Goal: Information Seeking & Learning: Learn about a topic

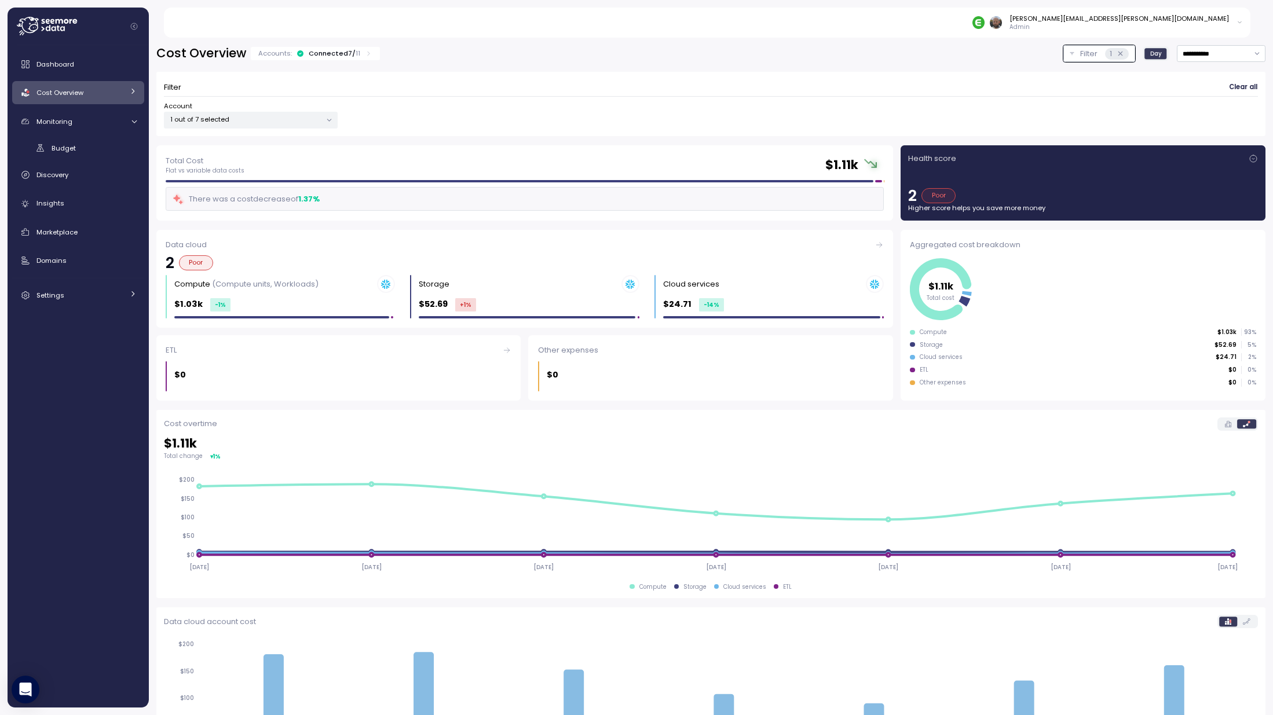
click at [305, 164] on div "Total Cost Flat vs variable data costs $ 1.11k" at bounding box center [525, 165] width 718 height 21
click at [847, 164] on h2 "$ 1.11k" at bounding box center [841, 165] width 33 height 17
click at [880, 160] on div "Total Cost Flat vs variable data costs $ 1.11k There was a cost decrease of 1.3…" at bounding box center [524, 182] width 737 height 75
click at [940, 283] on tspan "$1.11k" at bounding box center [940, 285] width 25 height 13
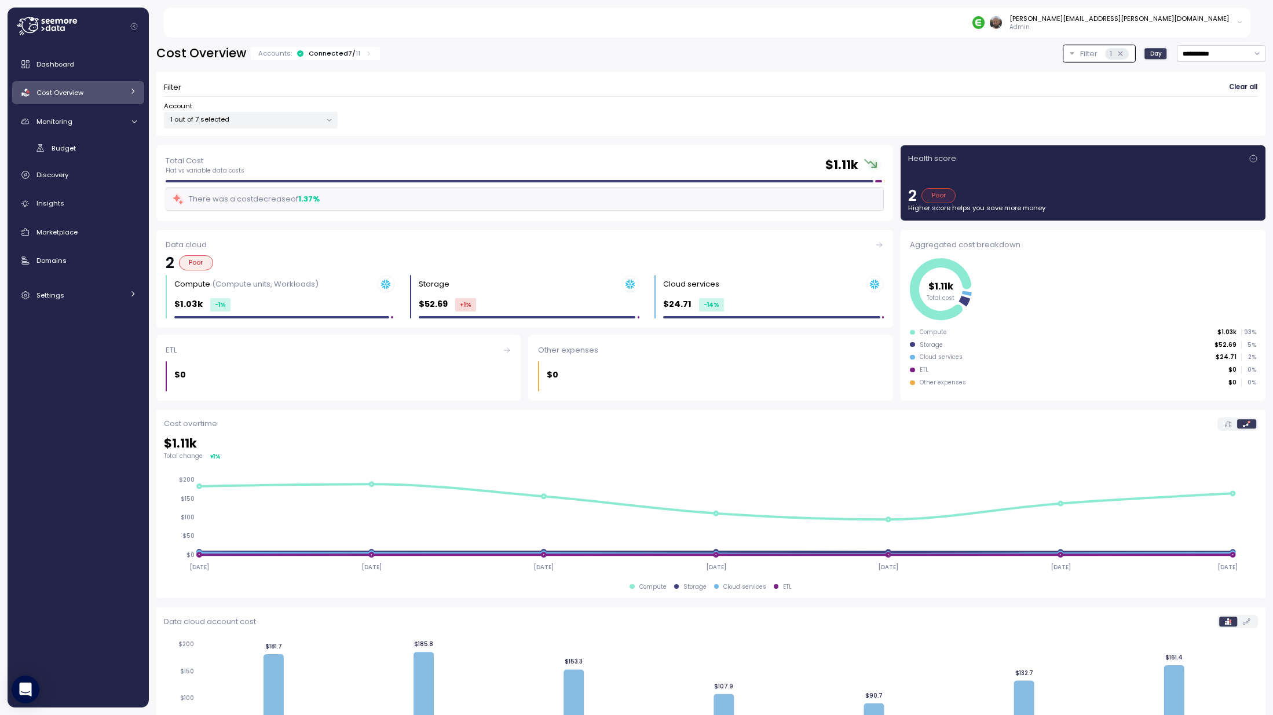
drag, startPoint x: 1011, startPoint y: 252, endPoint x: 981, endPoint y: 244, distance: 31.2
click at [1011, 252] on div "Aggregated cost breakdown $1.11k Total cost Compute $1.03k 93 % Storage $52.69 …" at bounding box center [1082, 315] width 365 height 171
click at [979, 244] on div "Aggregated cost breakdown" at bounding box center [1083, 245] width 346 height 12
click at [1167, 302] on icon "$1.11k Total cost" at bounding box center [1081, 289] width 343 height 68
click at [1086, 369] on div "ETL $0 0 %" at bounding box center [1083, 370] width 346 height 8
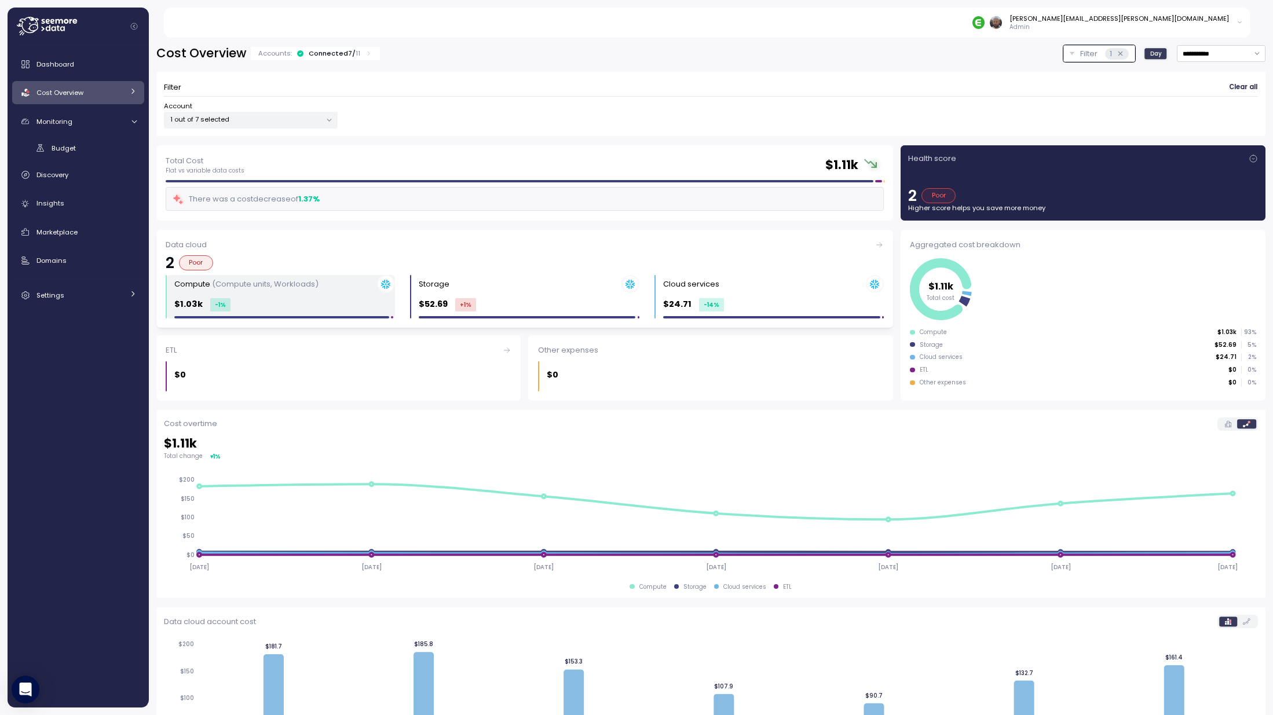
click at [272, 292] on div "Compute (Compute units, Workloads)" at bounding box center [284, 284] width 221 height 18
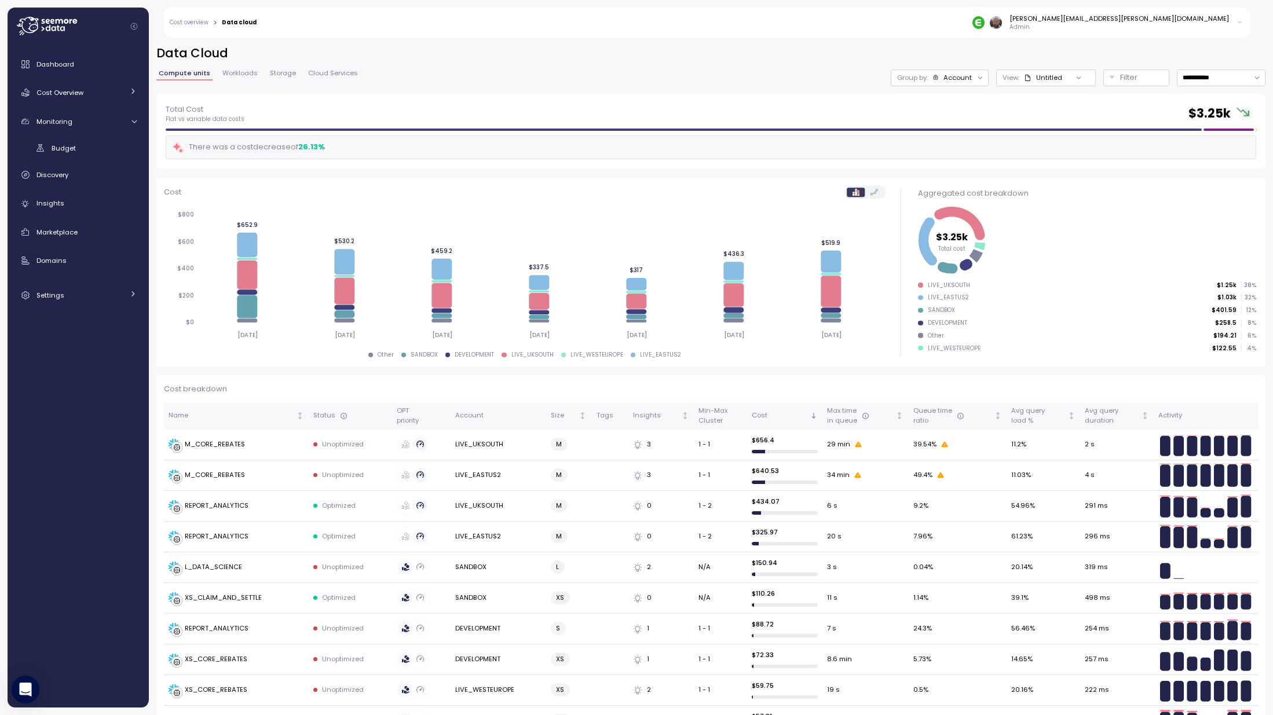
click at [871, 192] on icon at bounding box center [874, 192] width 8 height 6
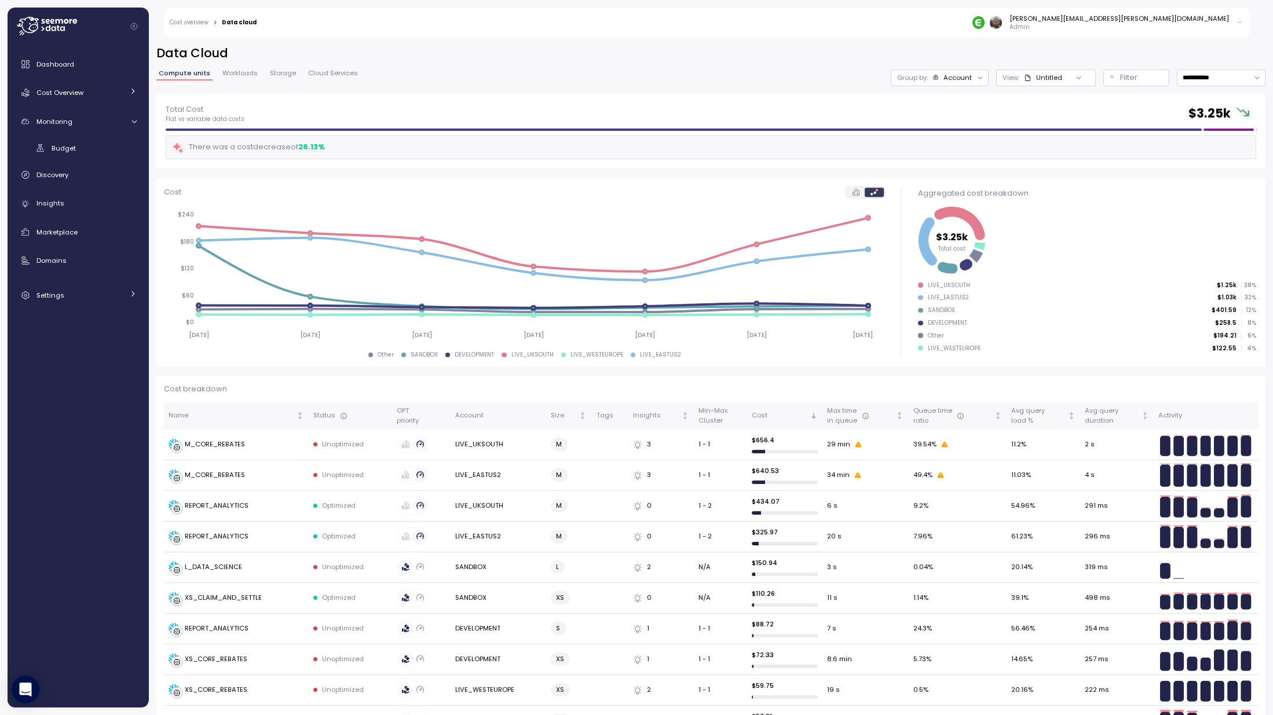
click at [458, 192] on div "Cost" at bounding box center [524, 192] width 721 height 13
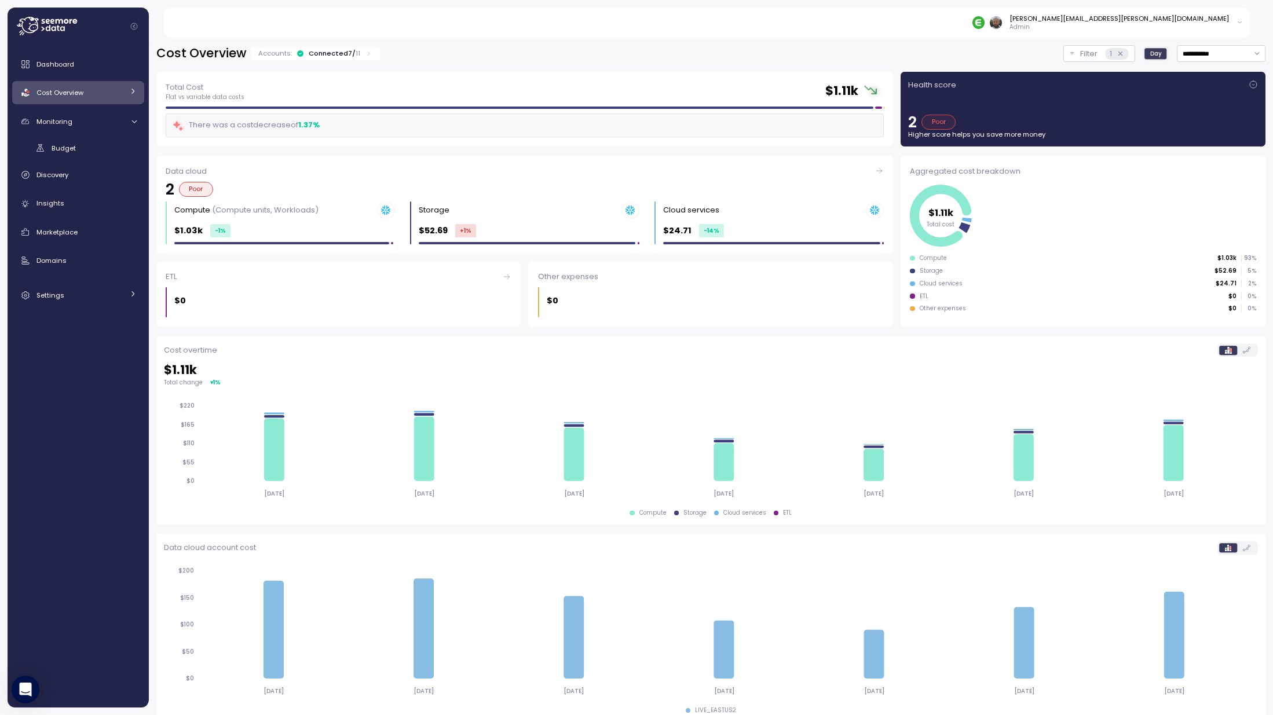
click at [359, 54] on div "Accounts: Connected 7 / 11" at bounding box center [315, 53] width 114 height 9
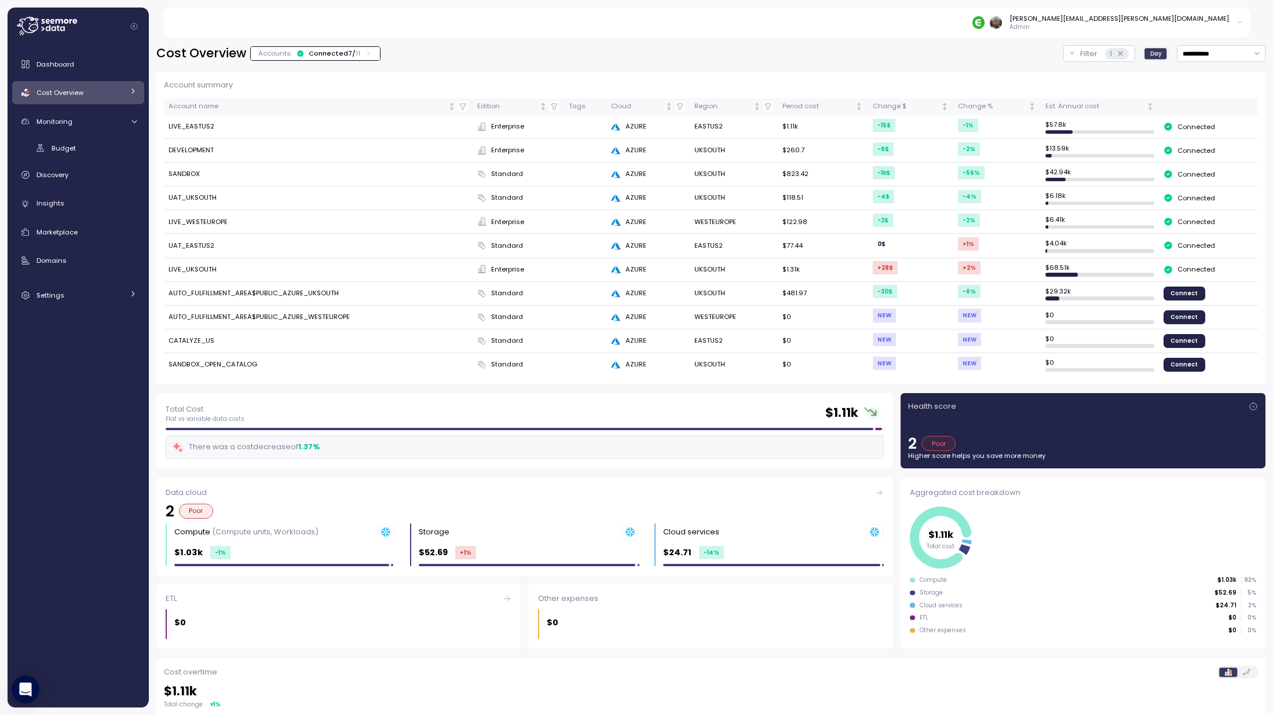
click at [365, 52] on icon at bounding box center [369, 54] width 8 height 8
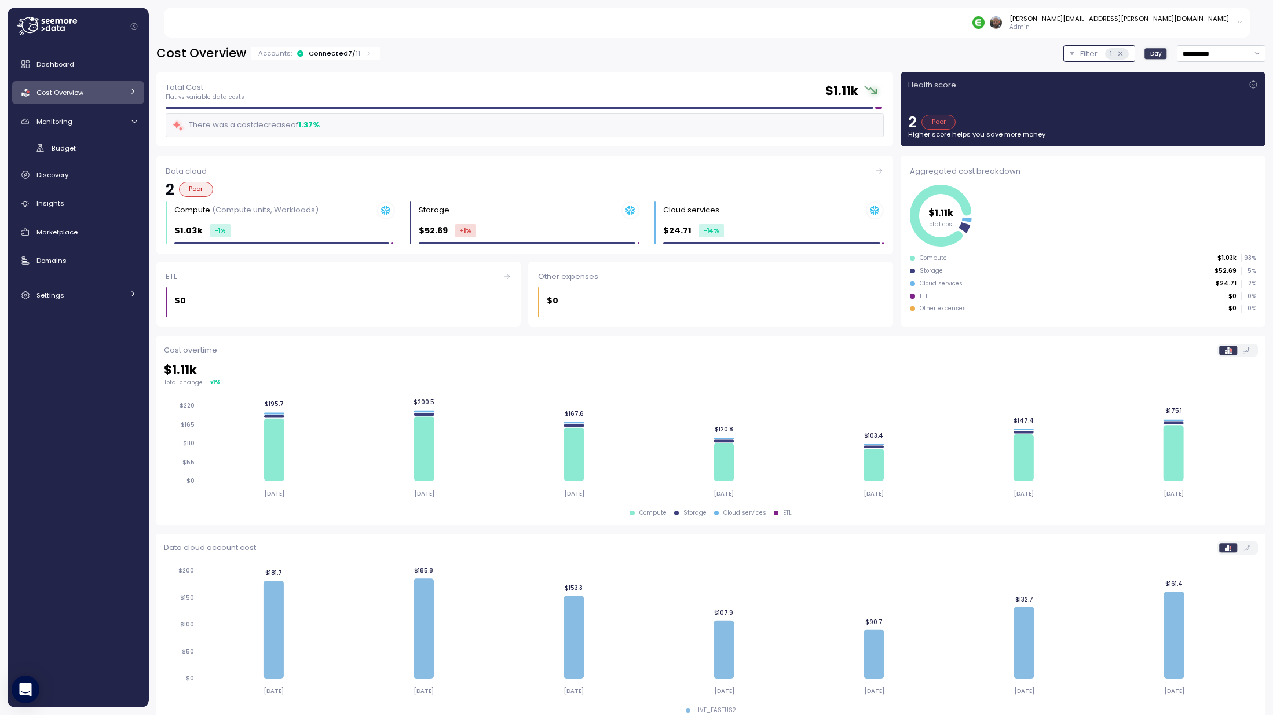
click at [1063, 52] on button "Filter 1" at bounding box center [1099, 53] width 72 height 17
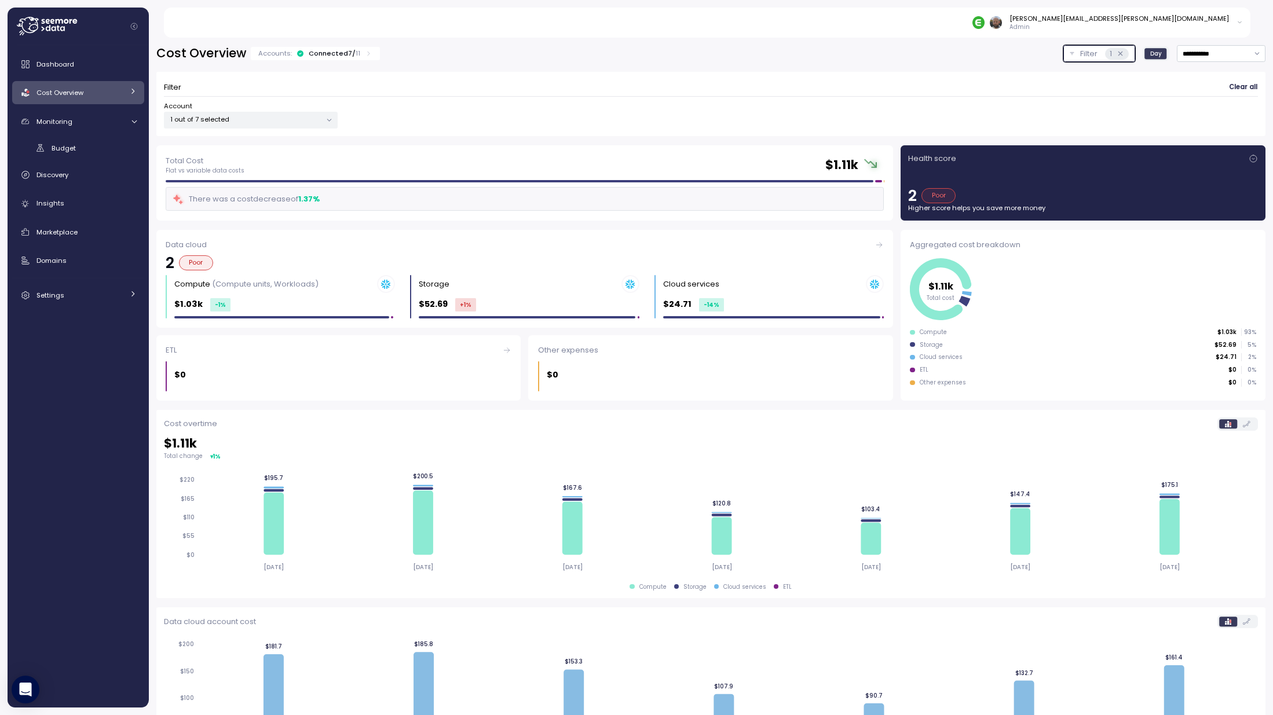
click at [319, 120] on p "1 out of 7 selected" at bounding box center [245, 119] width 151 height 9
click at [735, 218] on div "Total Cost Flat vs variable data costs $ 1.11k There was a cost decrease of 1.3…" at bounding box center [524, 182] width 737 height 75
click at [825, 162] on h2 "$ 1.11k" at bounding box center [841, 165] width 33 height 17
click at [208, 162] on p "Total Cost" at bounding box center [205, 161] width 79 height 12
click at [229, 181] on div at bounding box center [520, 181] width 708 height 2
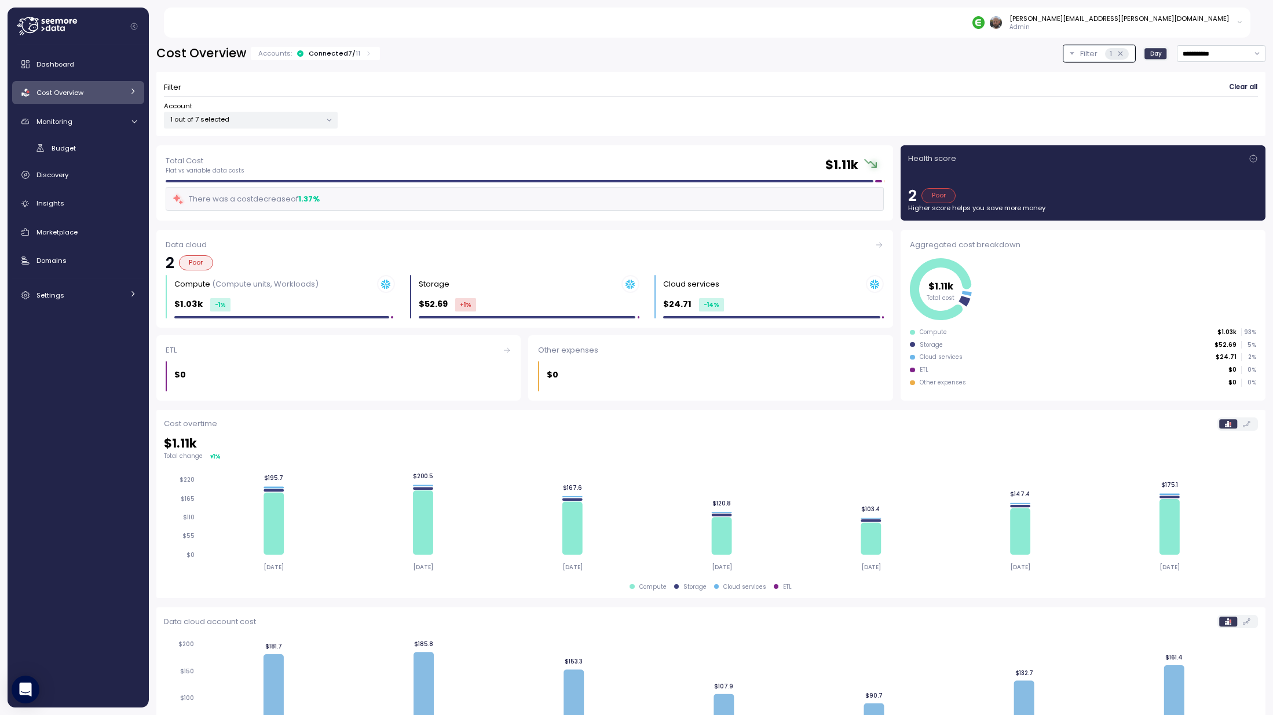
click at [870, 162] on circle at bounding box center [874, 165] width 8 height 8
click at [179, 163] on p "Total Cost" at bounding box center [205, 161] width 79 height 12
click at [1214, 52] on input "**********" at bounding box center [1221, 53] width 89 height 17
type input "**********"
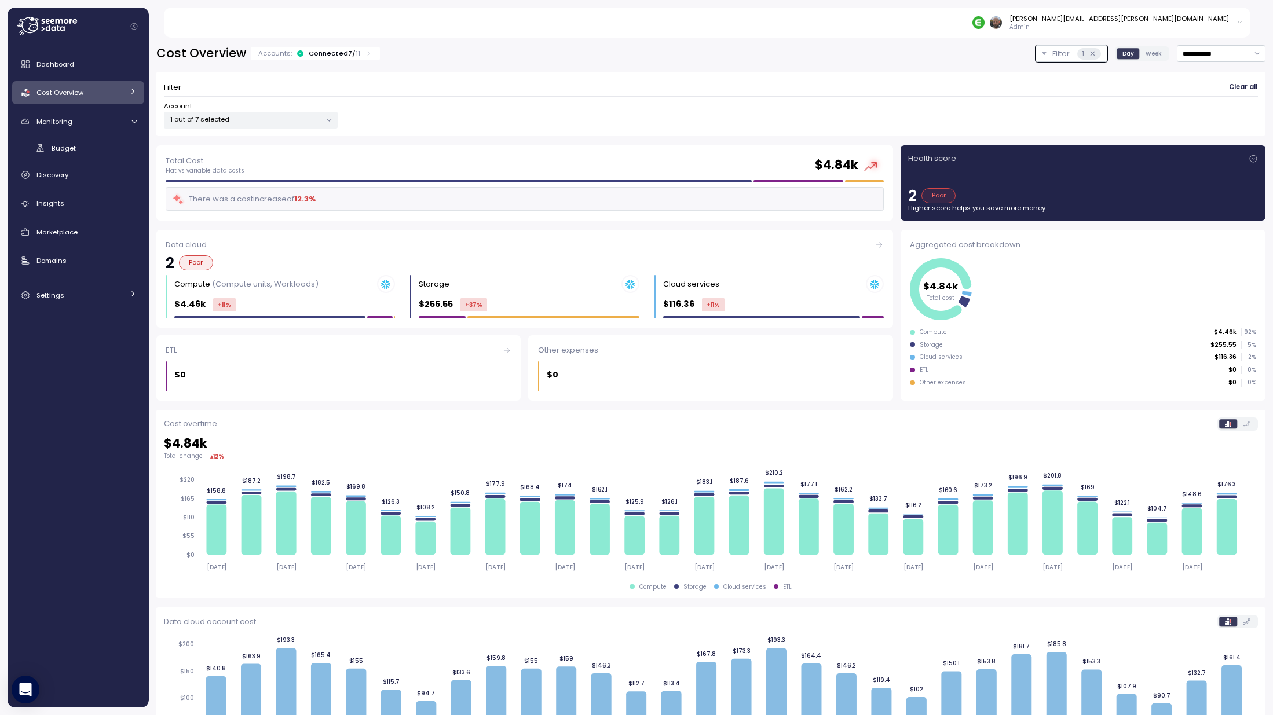
click at [1145, 53] on span "Week" at bounding box center [1153, 53] width 16 height 9
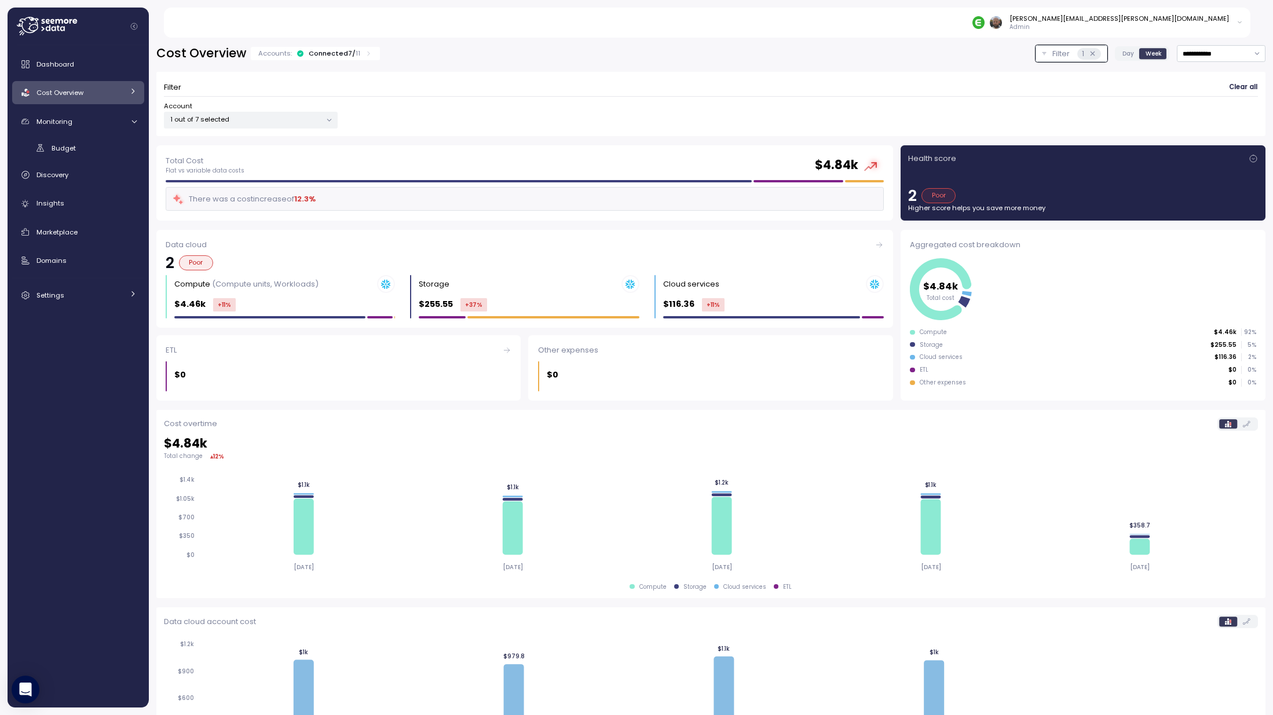
click at [538, 421] on div "Cost overtime" at bounding box center [711, 423] width 1094 height 13
click at [57, 65] on span "Dashboard" at bounding box center [55, 64] width 38 height 9
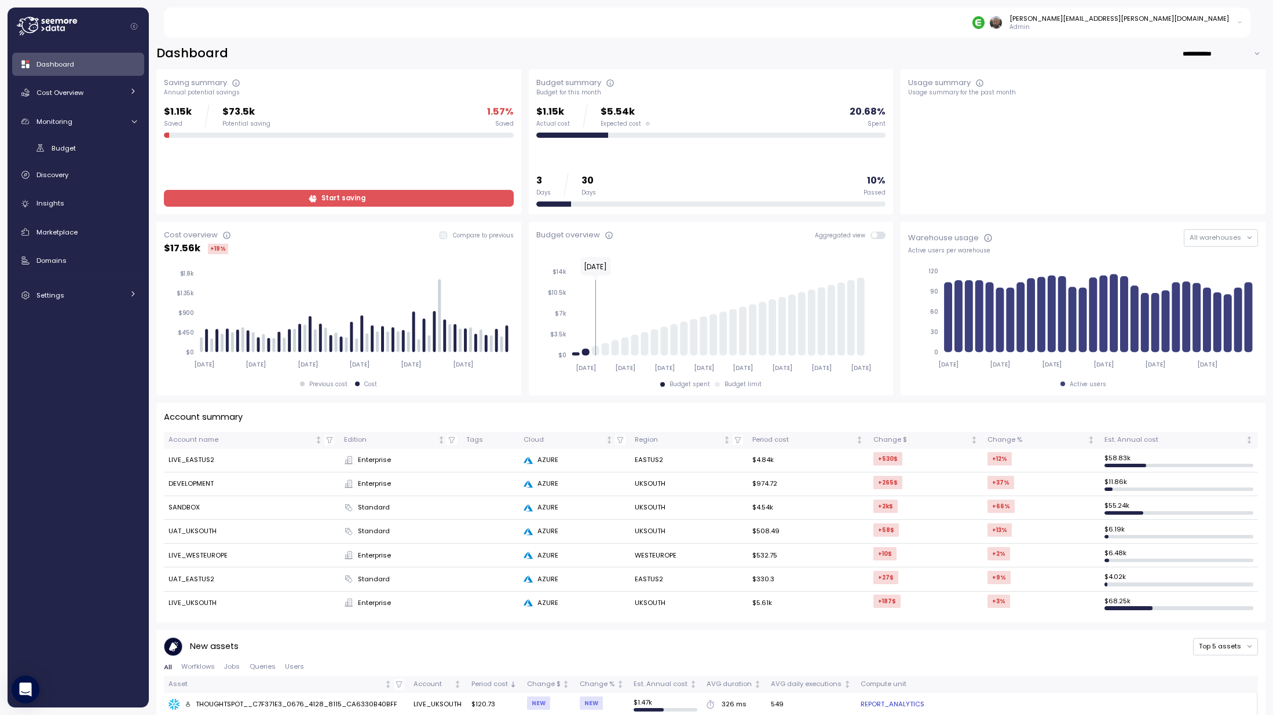
click at [872, 240] on div "Budget overview Aggregated view" at bounding box center [711, 235] width 350 height 12
click at [877, 235] on span at bounding box center [881, 236] width 9 height 8
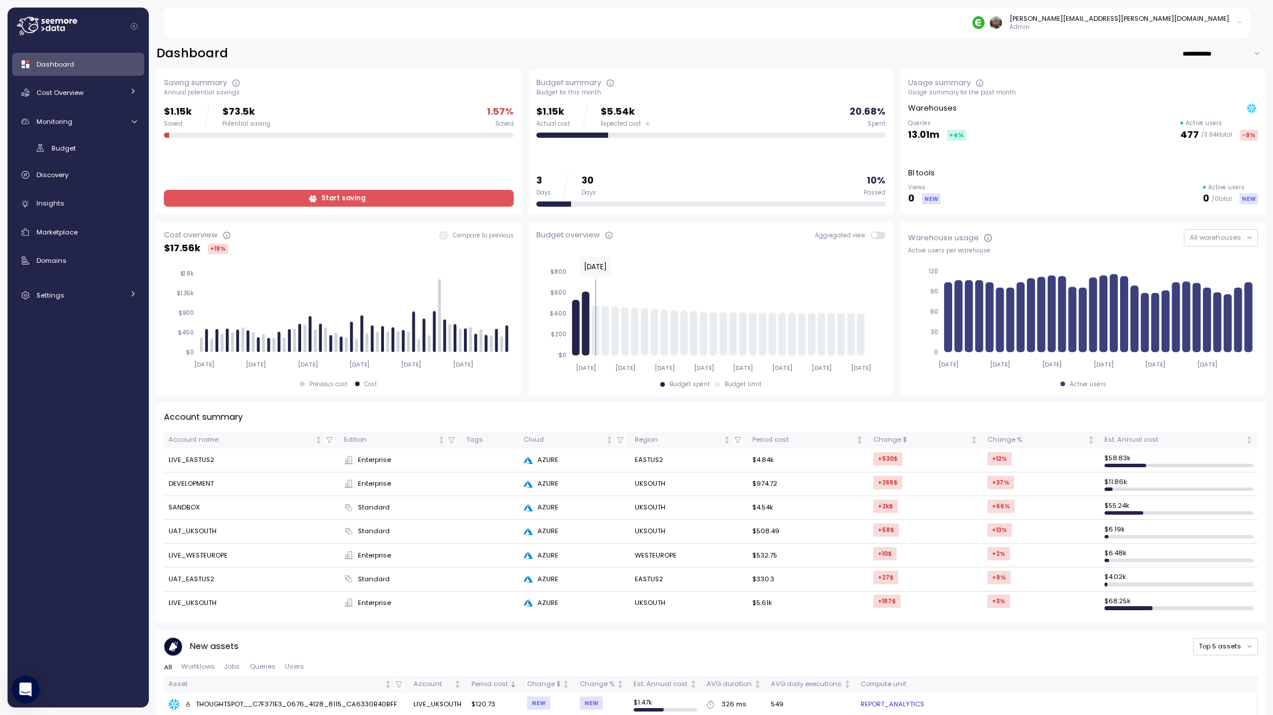
click at [877, 235] on span at bounding box center [881, 236] width 9 height 8
click at [59, 87] on div "Cost Overview" at bounding box center [79, 93] width 87 height 12
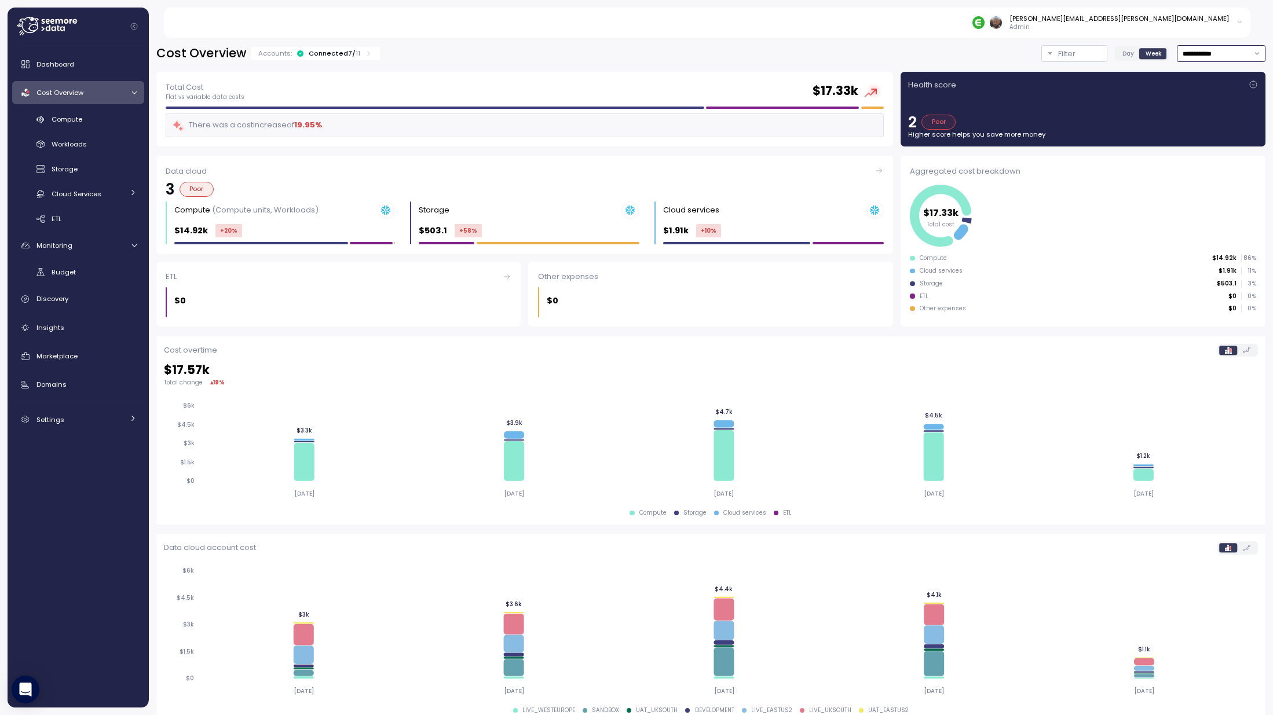
click at [1207, 52] on input "**********" at bounding box center [1221, 53] width 89 height 17
type input "*********"
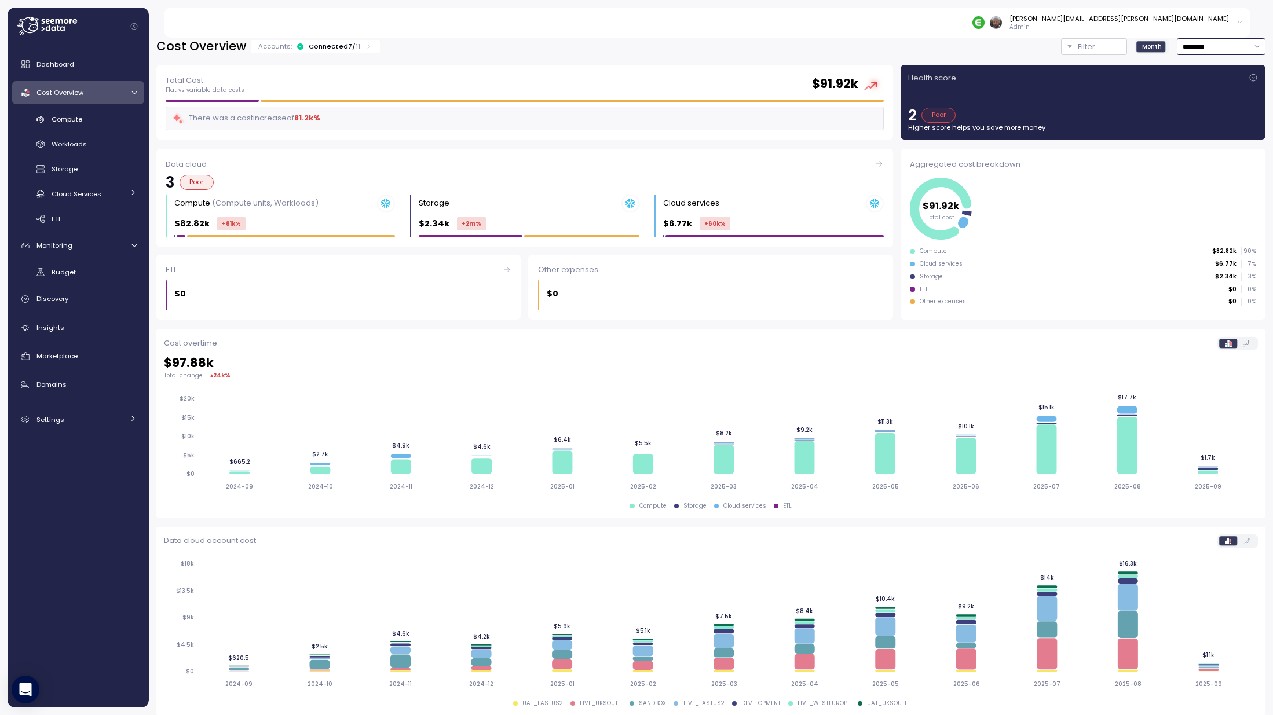
scroll to position [14, 0]
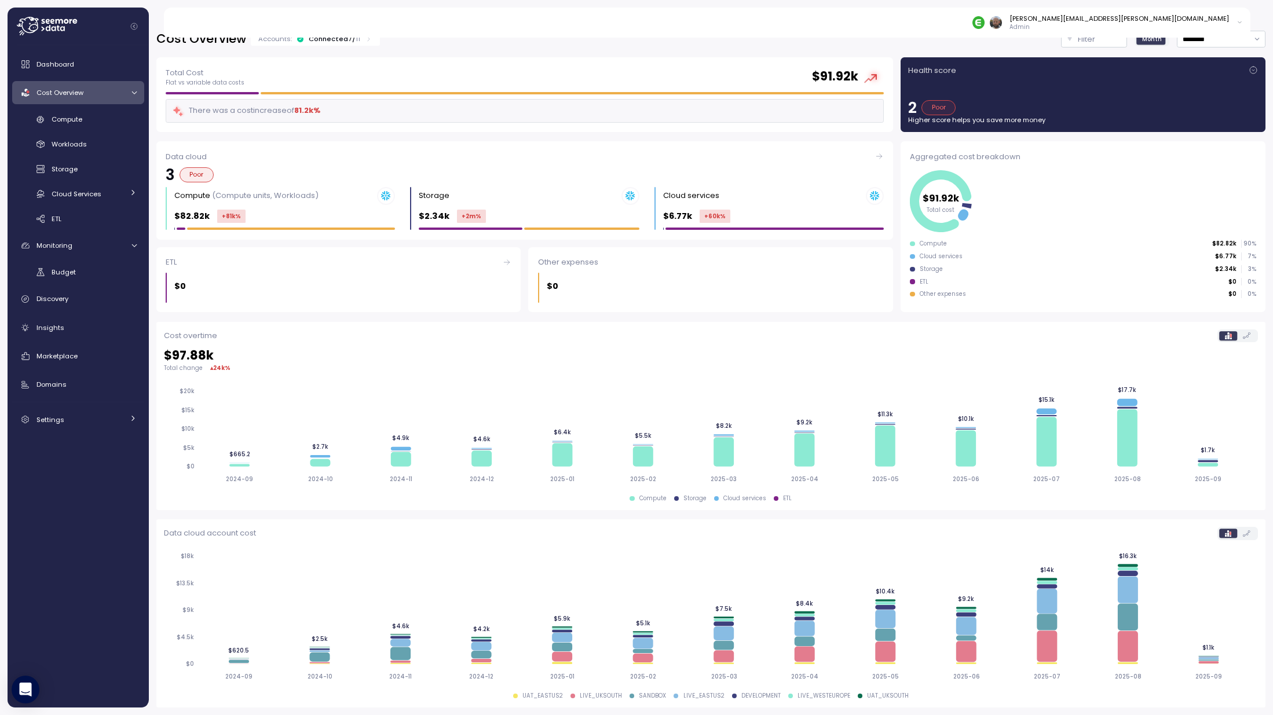
click at [1242, 338] on label at bounding box center [1246, 335] width 19 height 9
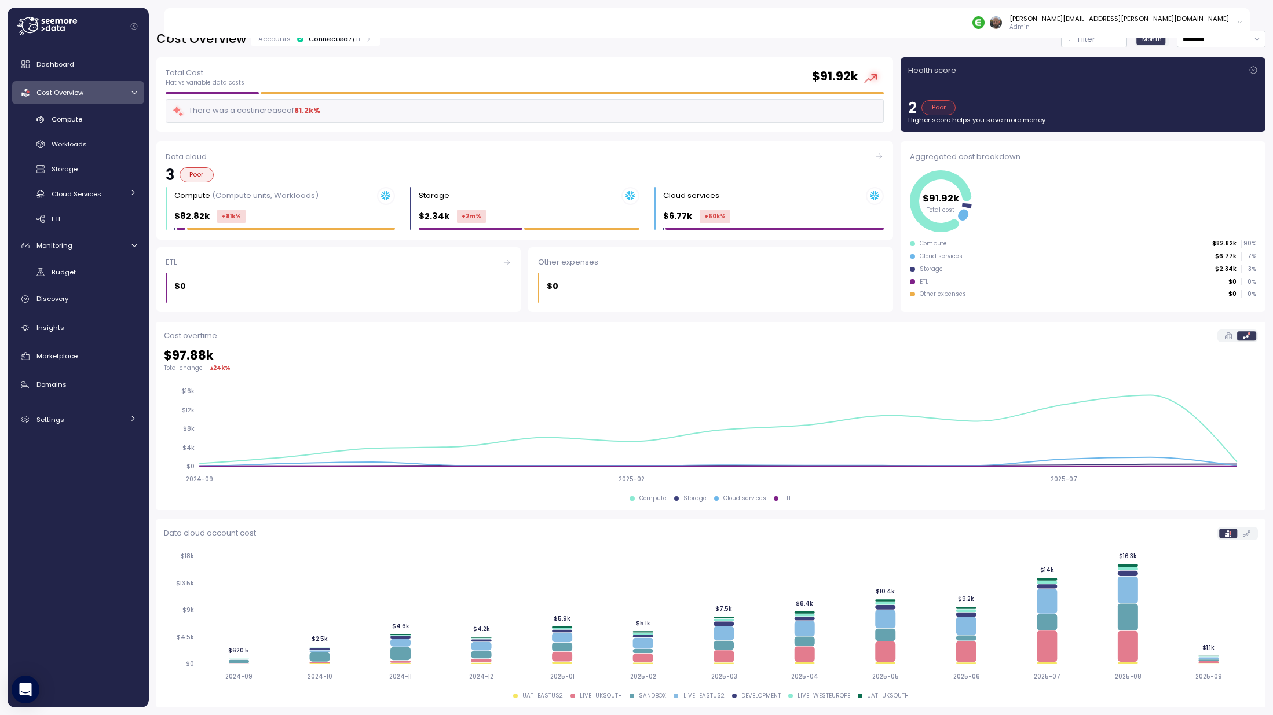
click at [1243, 337] on label at bounding box center [1246, 335] width 19 height 9
click at [1223, 338] on label at bounding box center [1228, 335] width 18 height 9
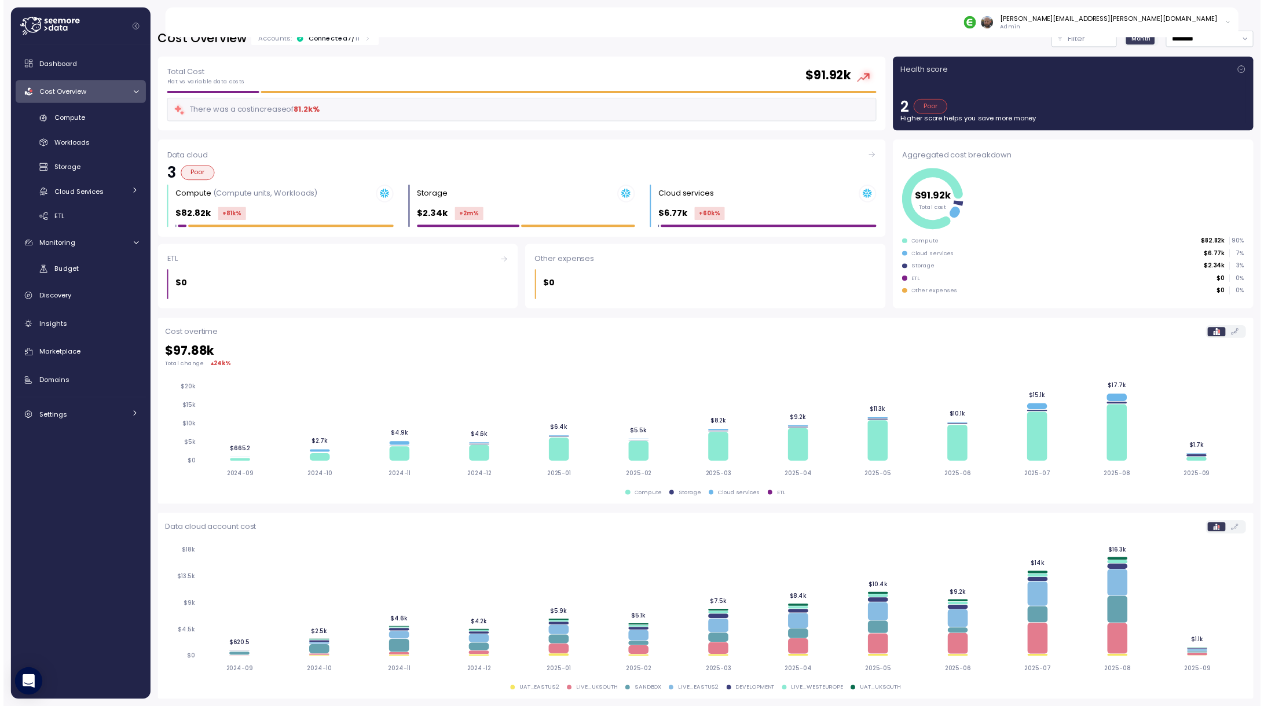
scroll to position [0, 0]
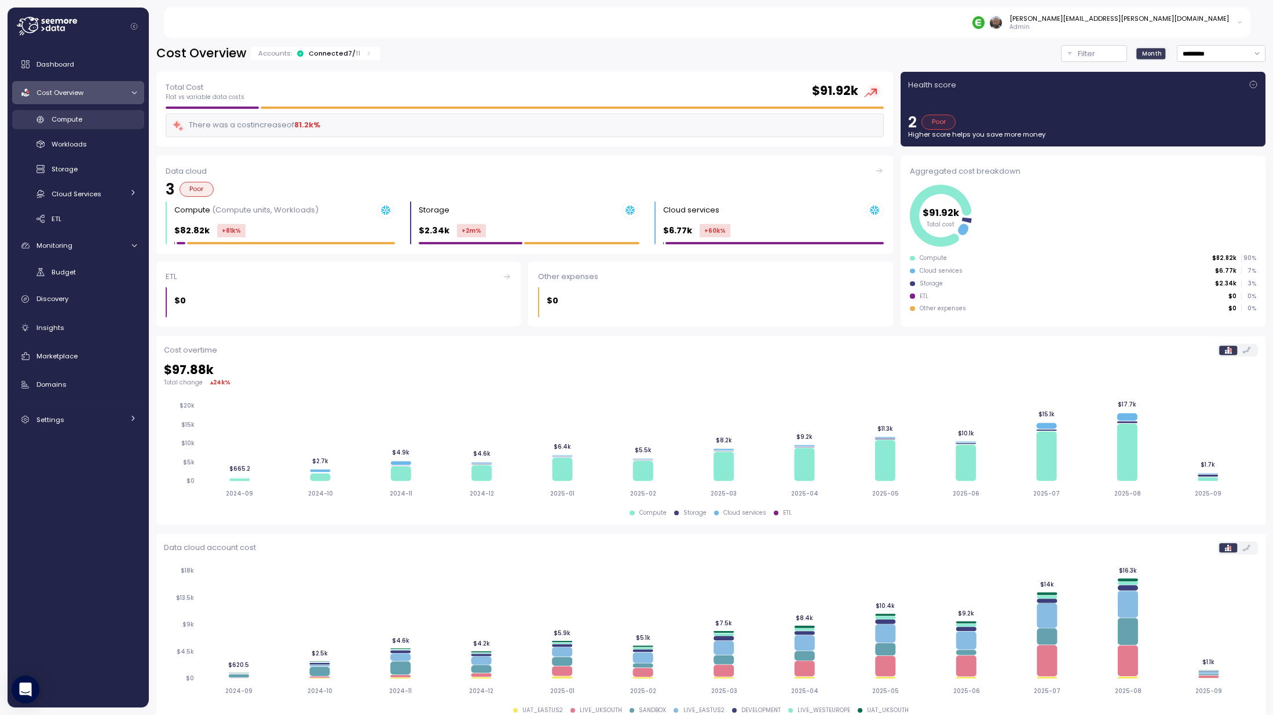
click at [83, 121] on div "Compute" at bounding box center [94, 119] width 85 height 12
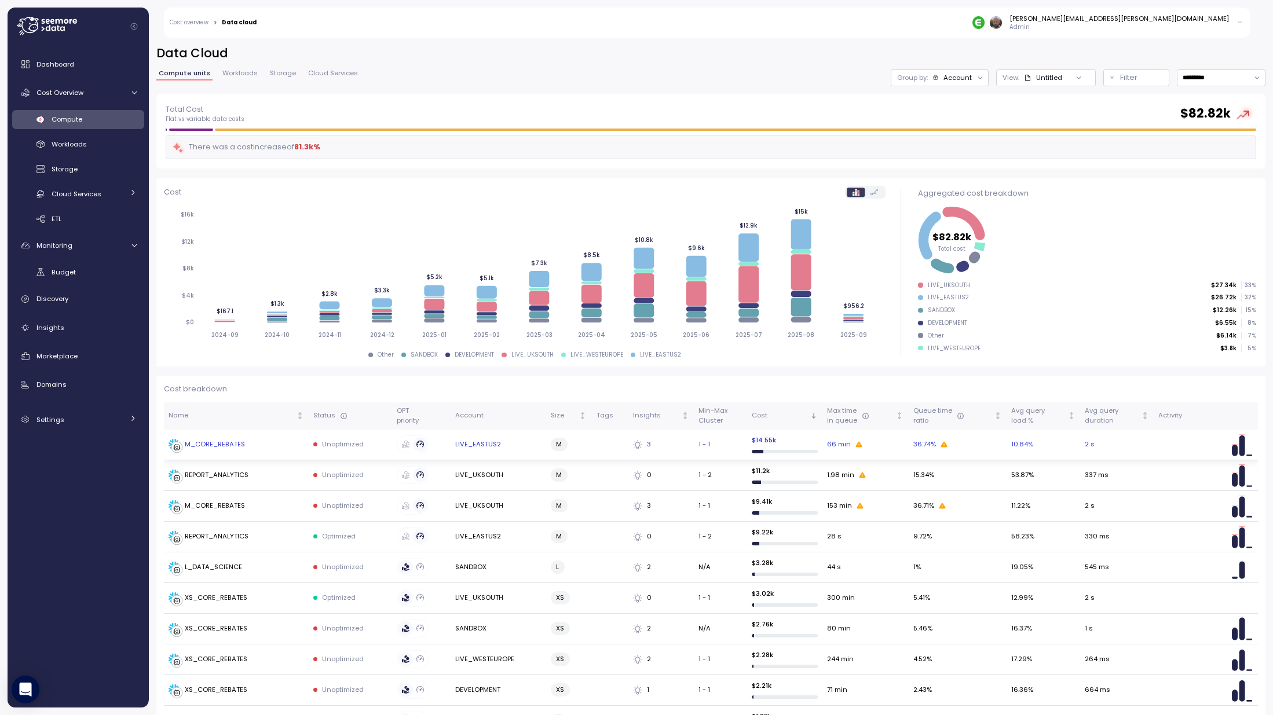
click at [636, 445] on icon at bounding box center [637, 444] width 9 height 9
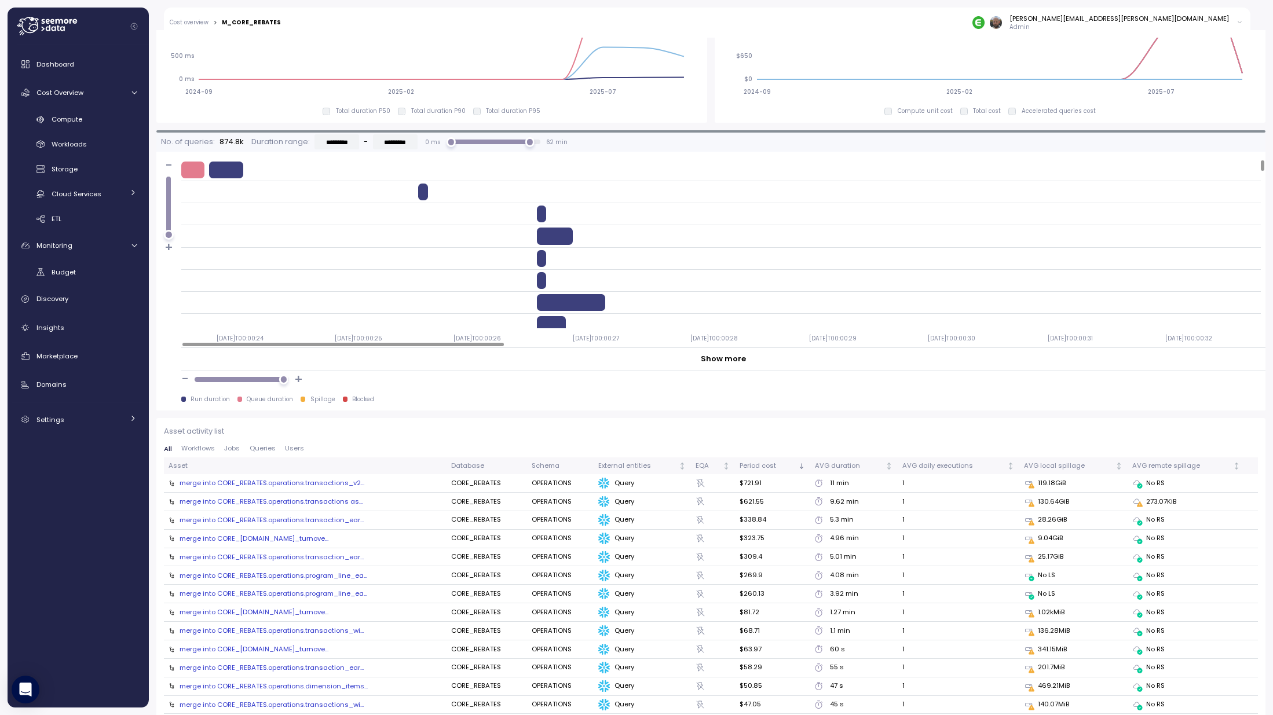
scroll to position [936, 0]
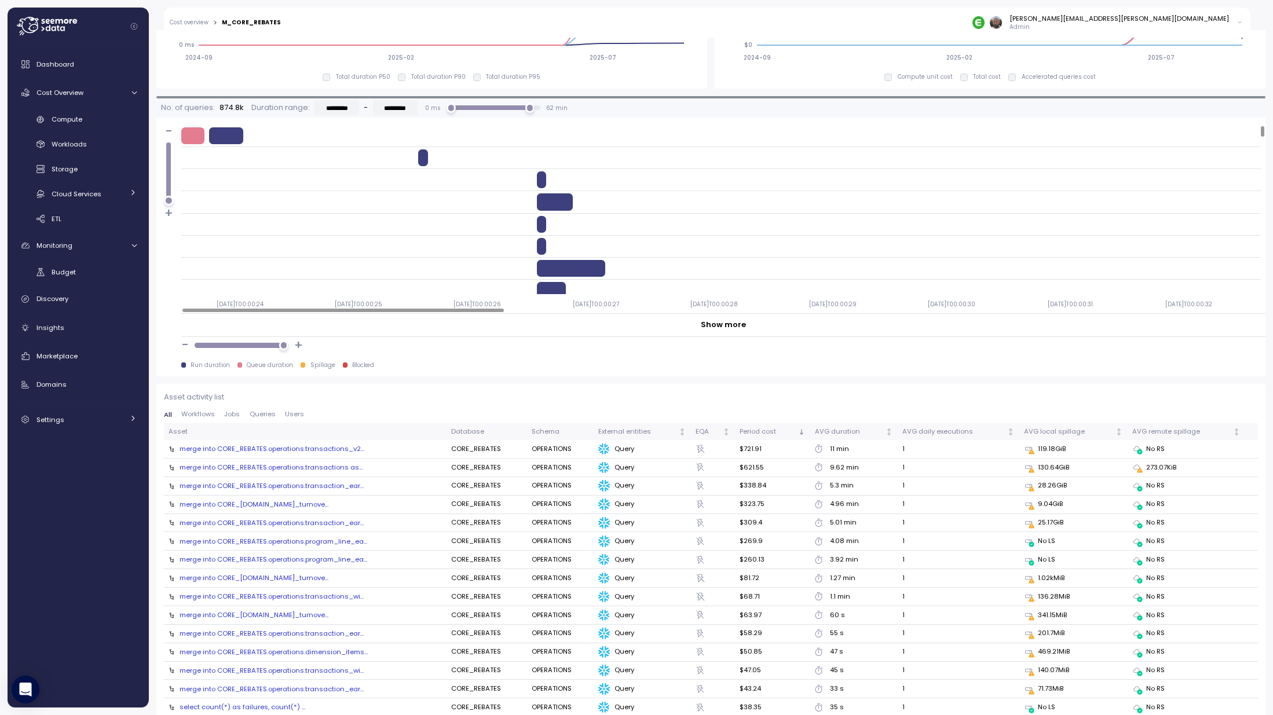
click at [316, 450] on div "merge into CORE_REBATES.operations.transactions_v2..." at bounding box center [271, 448] width 185 height 9
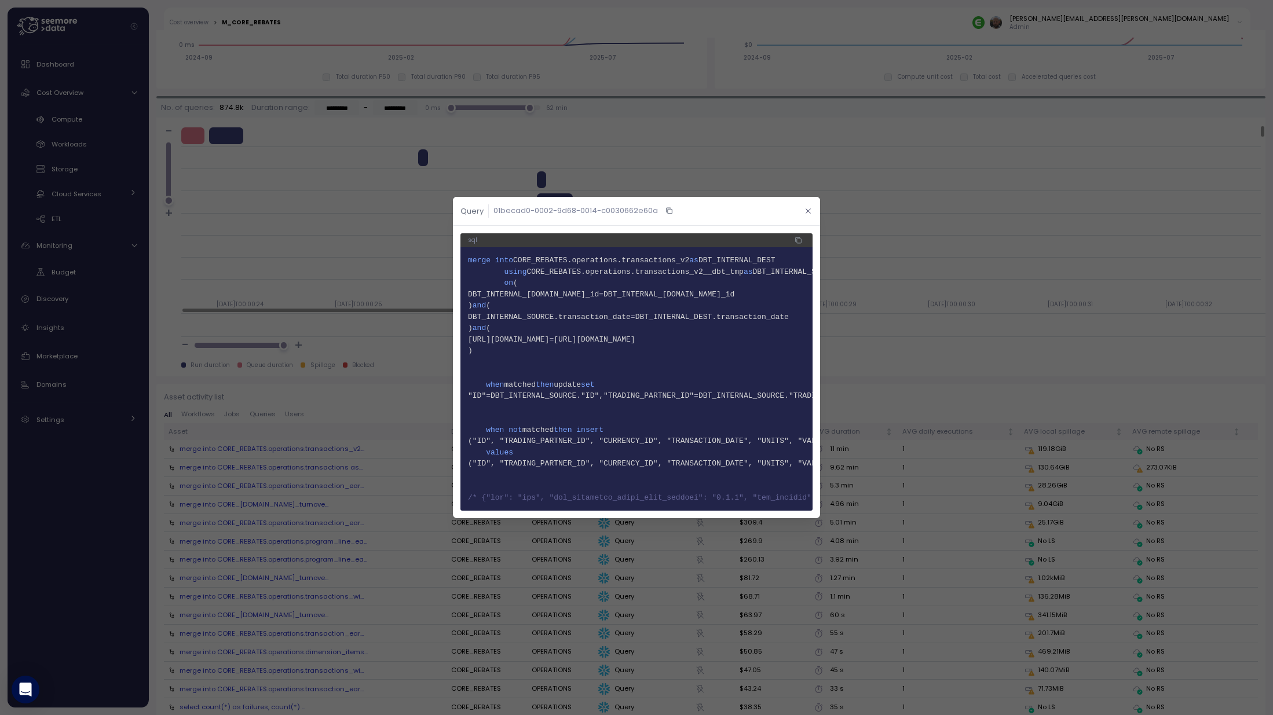
click at [805, 207] on icon "button" at bounding box center [808, 211] width 8 height 8
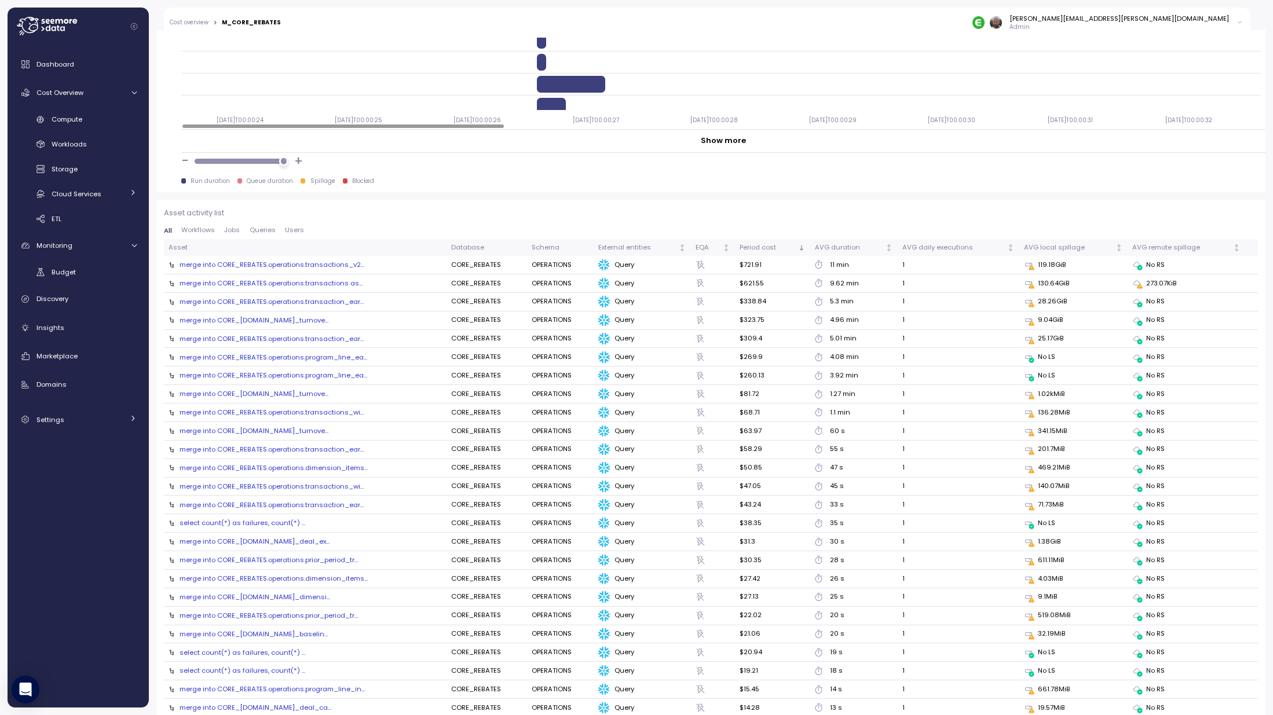
scroll to position [1120, 0]
